Goal: Information Seeking & Learning: Find specific fact

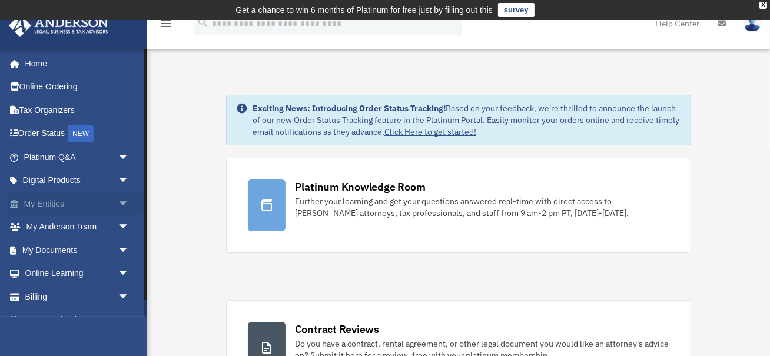
click at [124, 201] on span "arrow_drop_down" at bounding box center [130, 204] width 24 height 24
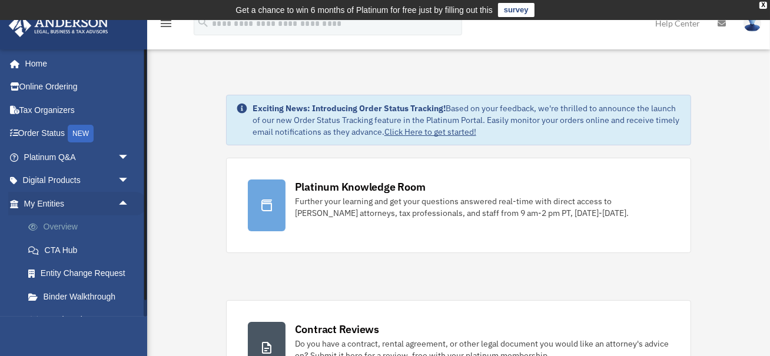
click at [78, 227] on link "Overview" at bounding box center [81, 227] width 131 height 24
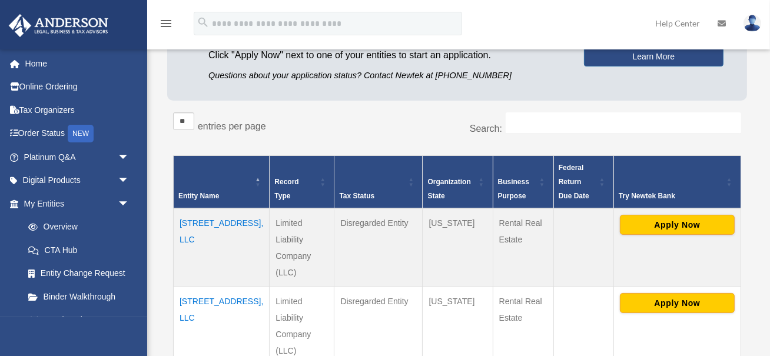
scroll to position [157, 0]
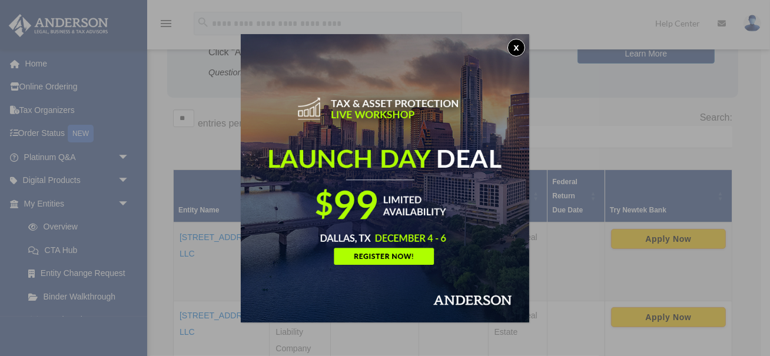
click at [518, 44] on button "x" at bounding box center [516, 48] width 18 height 18
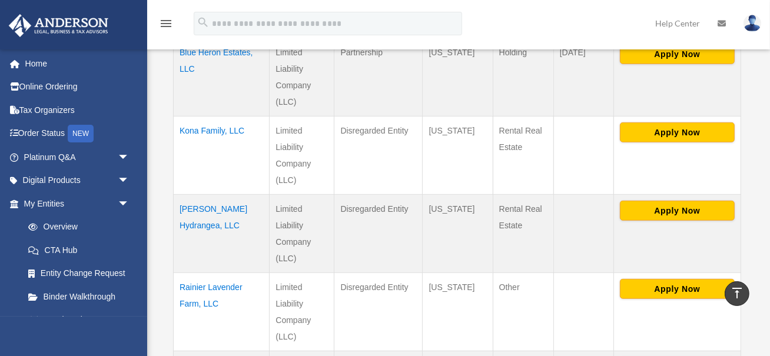
scroll to position [640, 0]
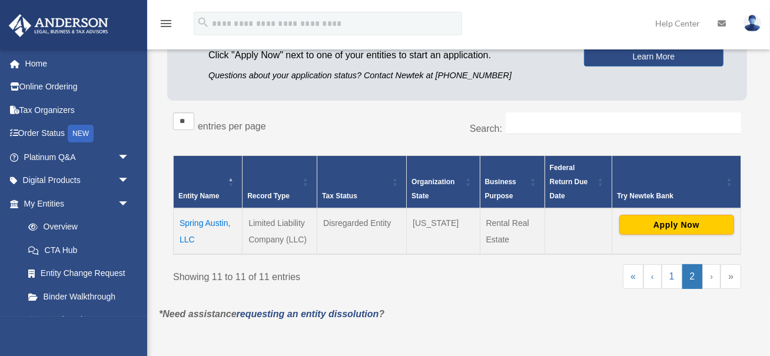
scroll to position [156, 0]
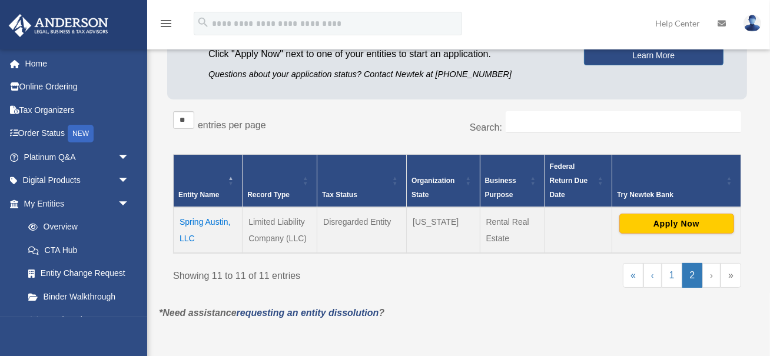
click at [194, 217] on td "Spring Austin, LLC" at bounding box center [208, 230] width 69 height 46
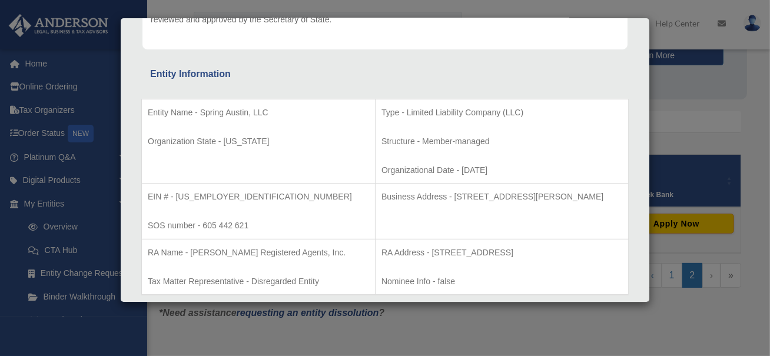
scroll to position [178, 0]
drag, startPoint x: 418, startPoint y: 195, endPoint x: 516, endPoint y: 195, distance: 97.7
click at [516, 195] on p "Business Address - [STREET_ADDRESS][PERSON_NAME]" at bounding box center [501, 195] width 241 height 15
copy p "[STREET_ADDRESS][PERSON_NAME]"
drag, startPoint x: 523, startPoint y: 192, endPoint x: 601, endPoint y: 195, distance: 78.3
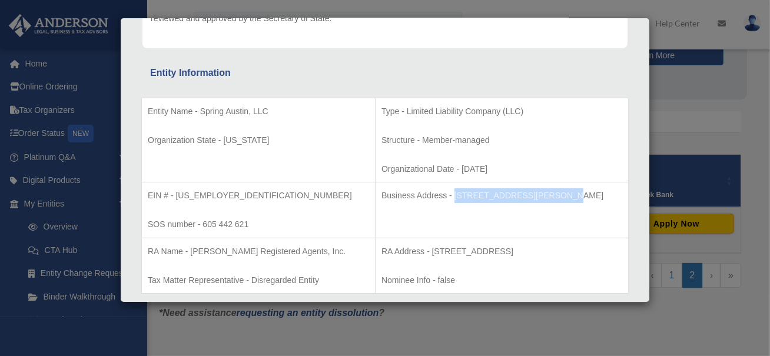
click at [601, 195] on p "Business Address - [STREET_ADDRESS][PERSON_NAME]" at bounding box center [501, 195] width 241 height 15
copy p "[GEOGRAPHIC_DATA]"
